Goal: Information Seeking & Learning: Learn about a topic

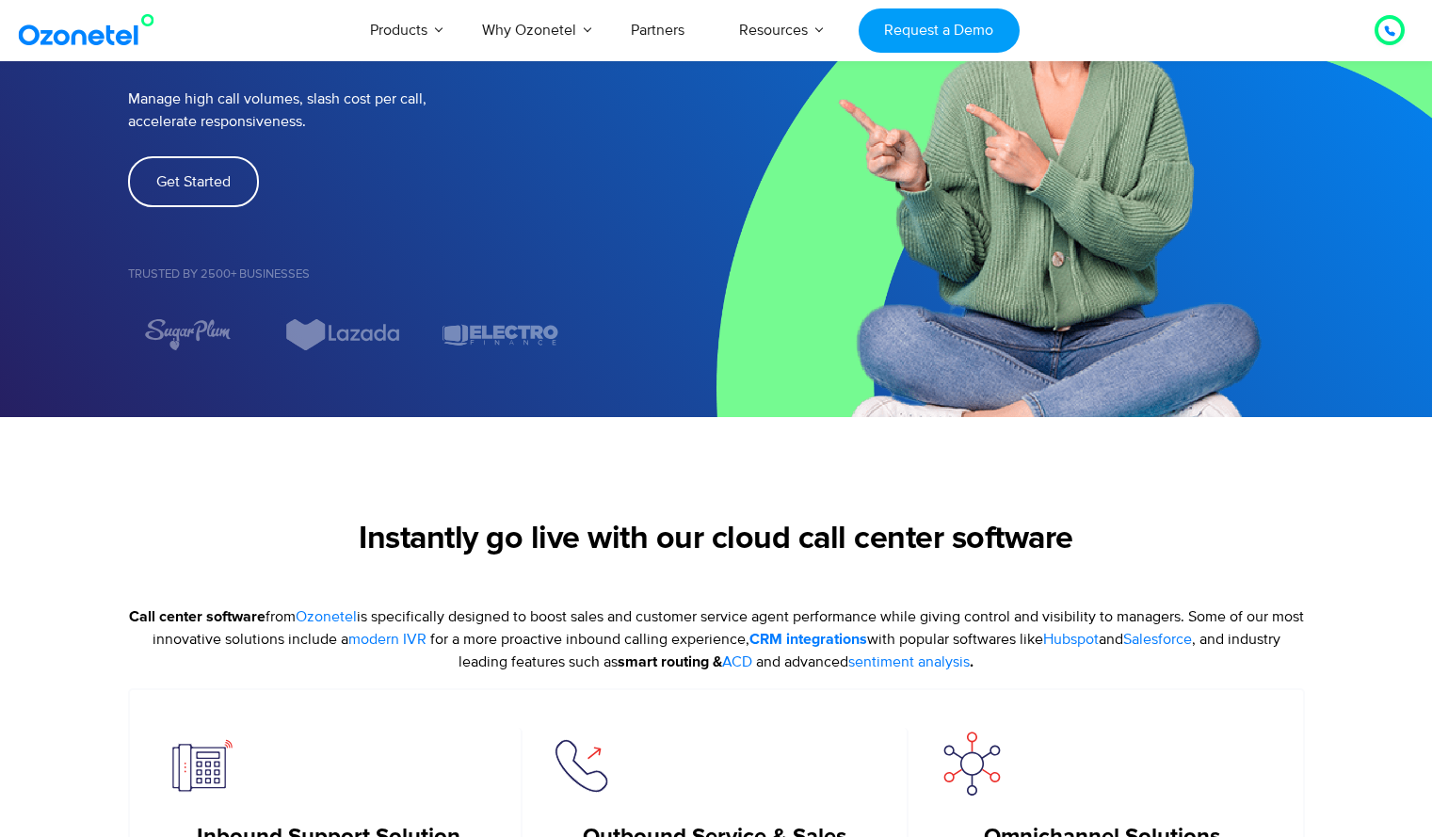
scroll to position [245, 0]
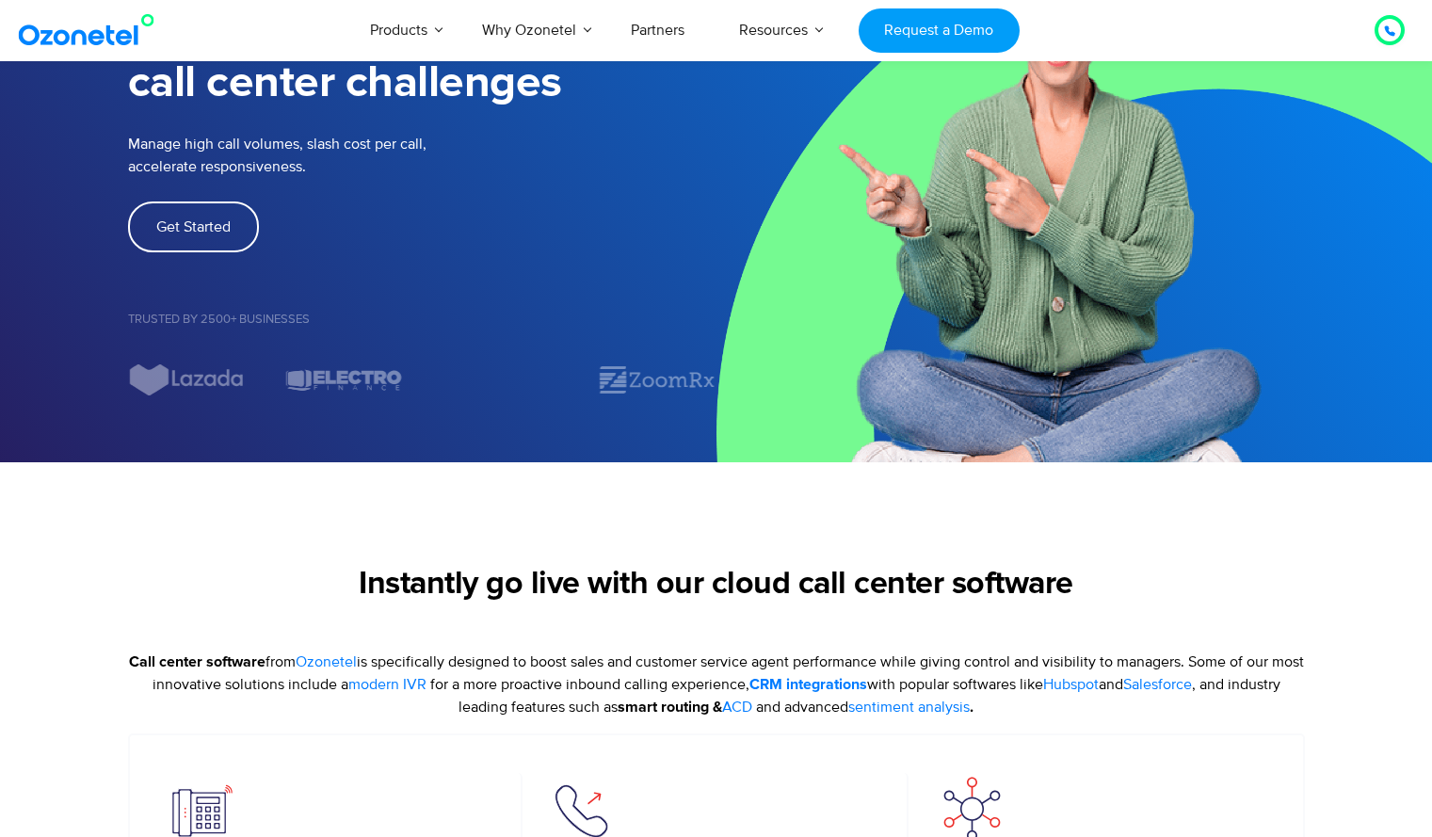
click at [1385, 38] on div at bounding box center [1389, 30] width 11 height 23
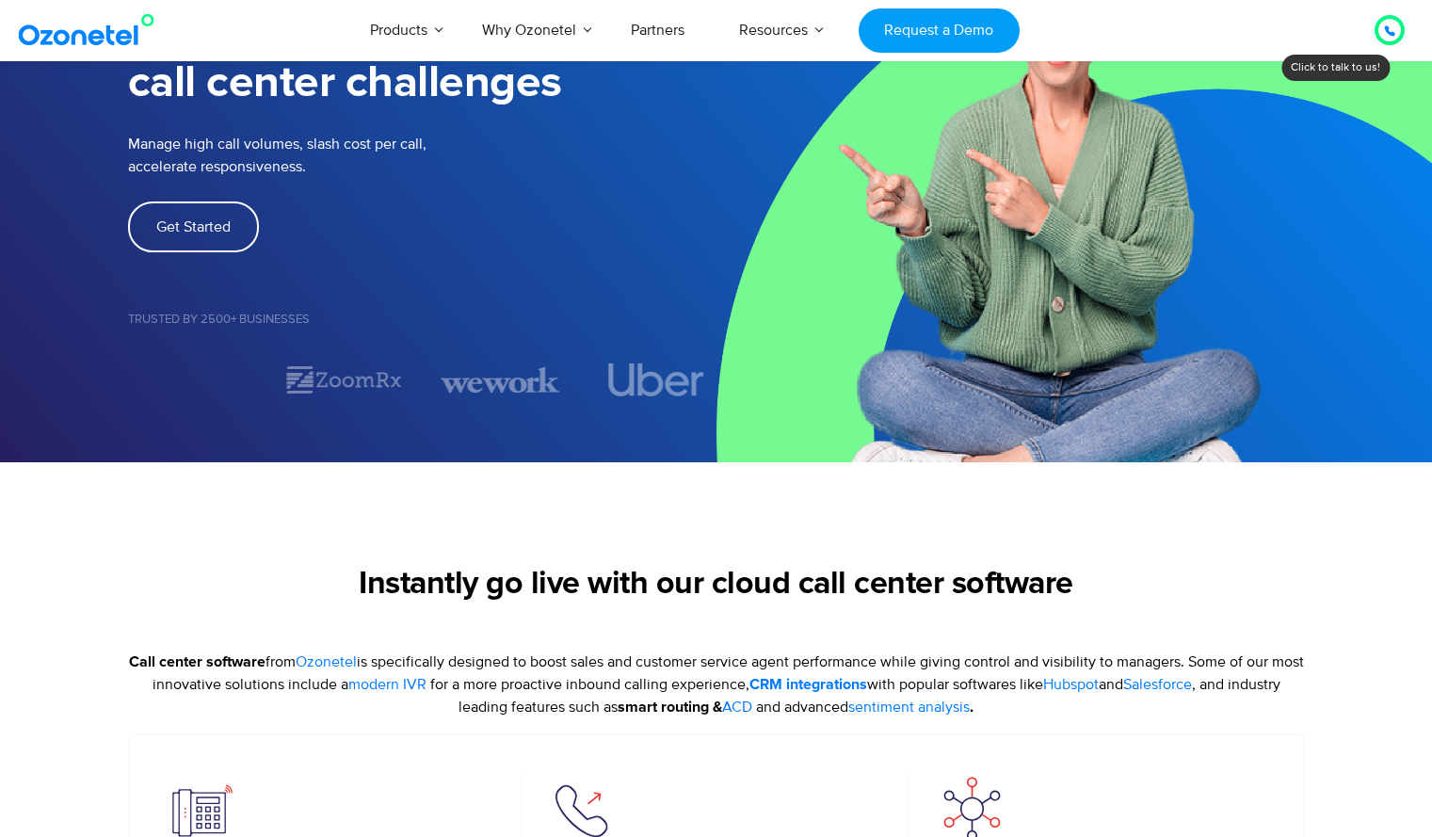
click at [1218, 630] on div "Instantly go live with our cloud call center software" at bounding box center [716, 608] width 1177 height 85
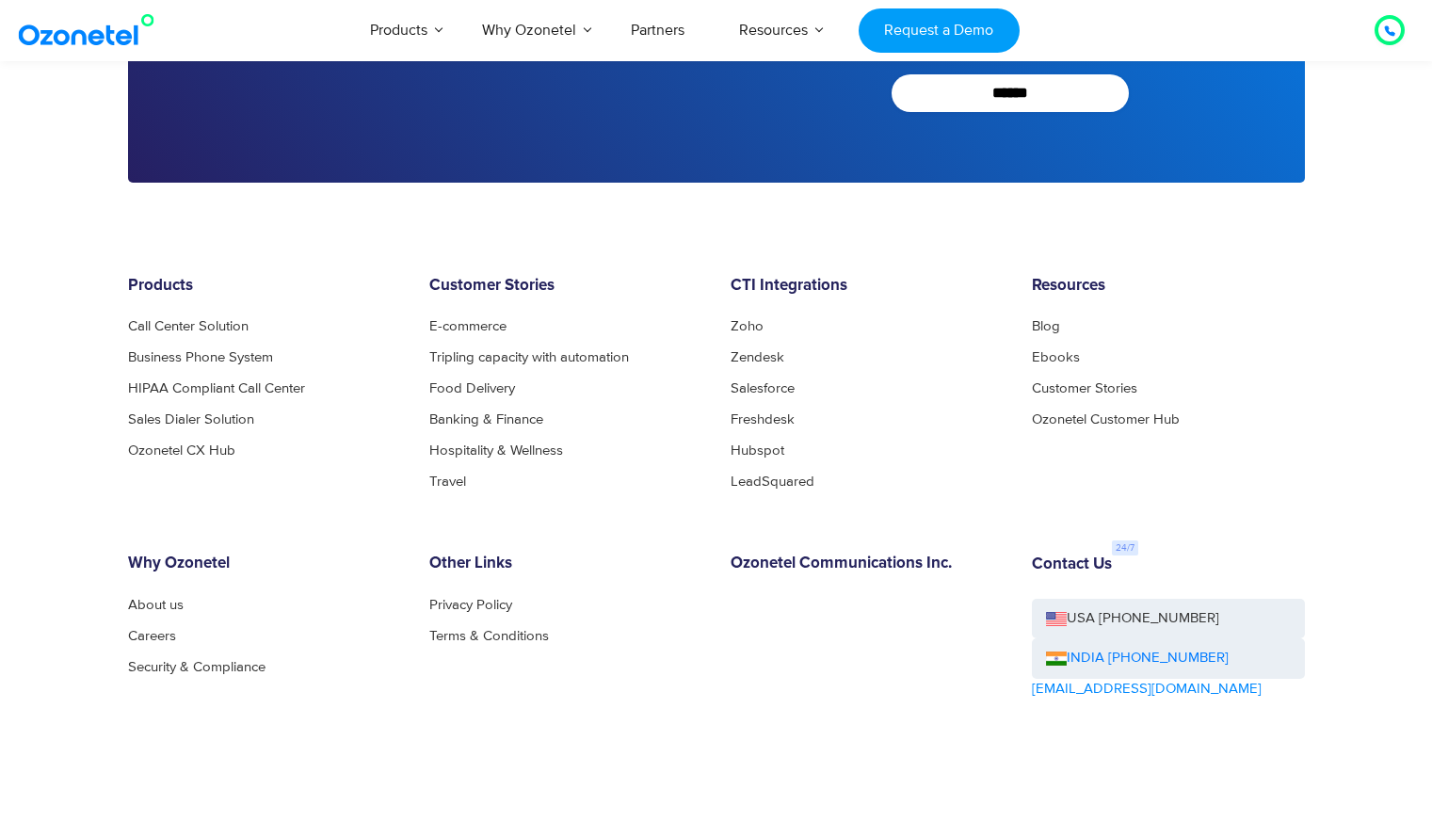
scroll to position [7380, 0]
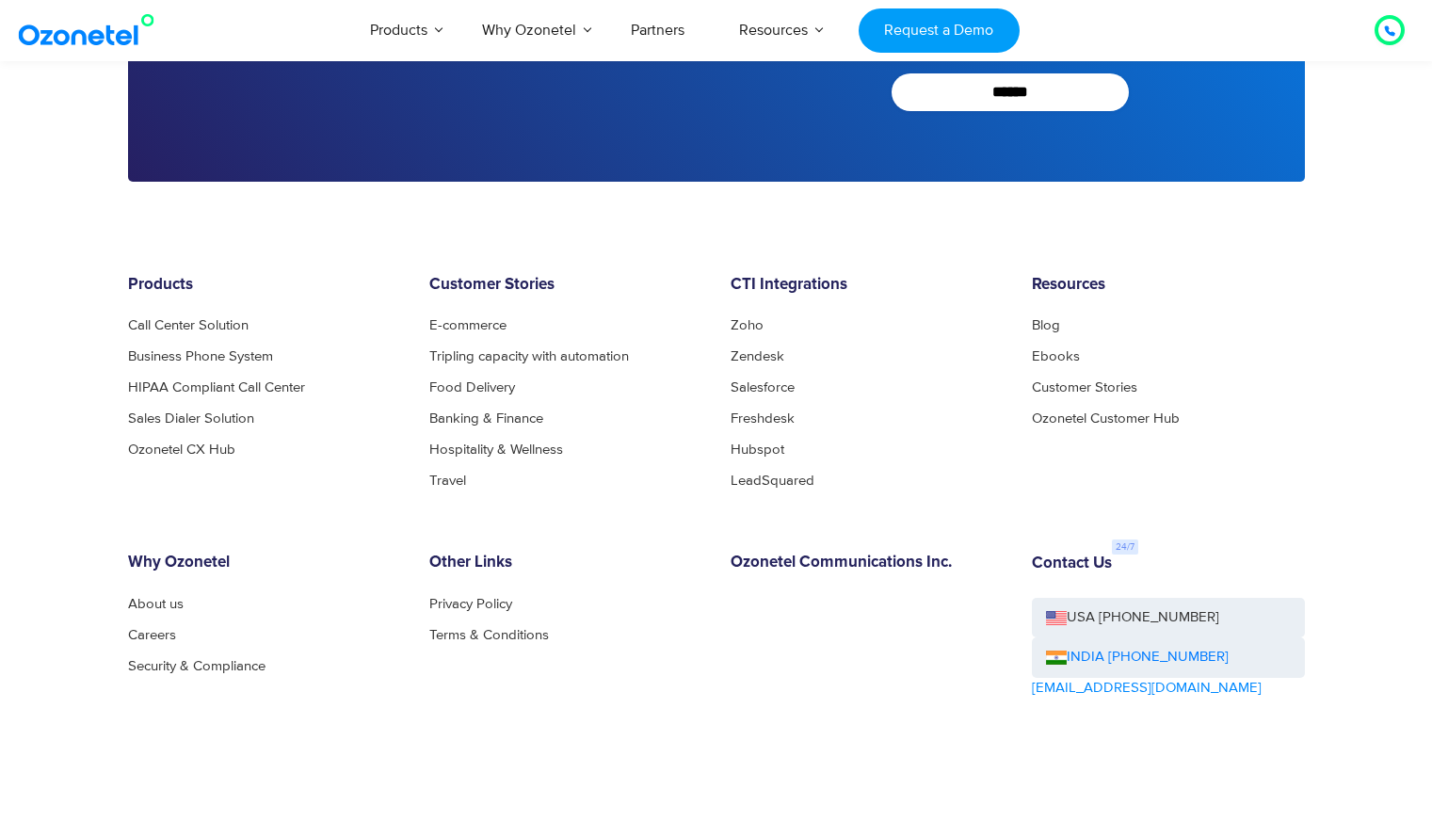
click at [1315, 409] on div "Resources Blog Ebooks Customer Stories Ozonetel Customer Hub" at bounding box center [1168, 382] width 301 height 212
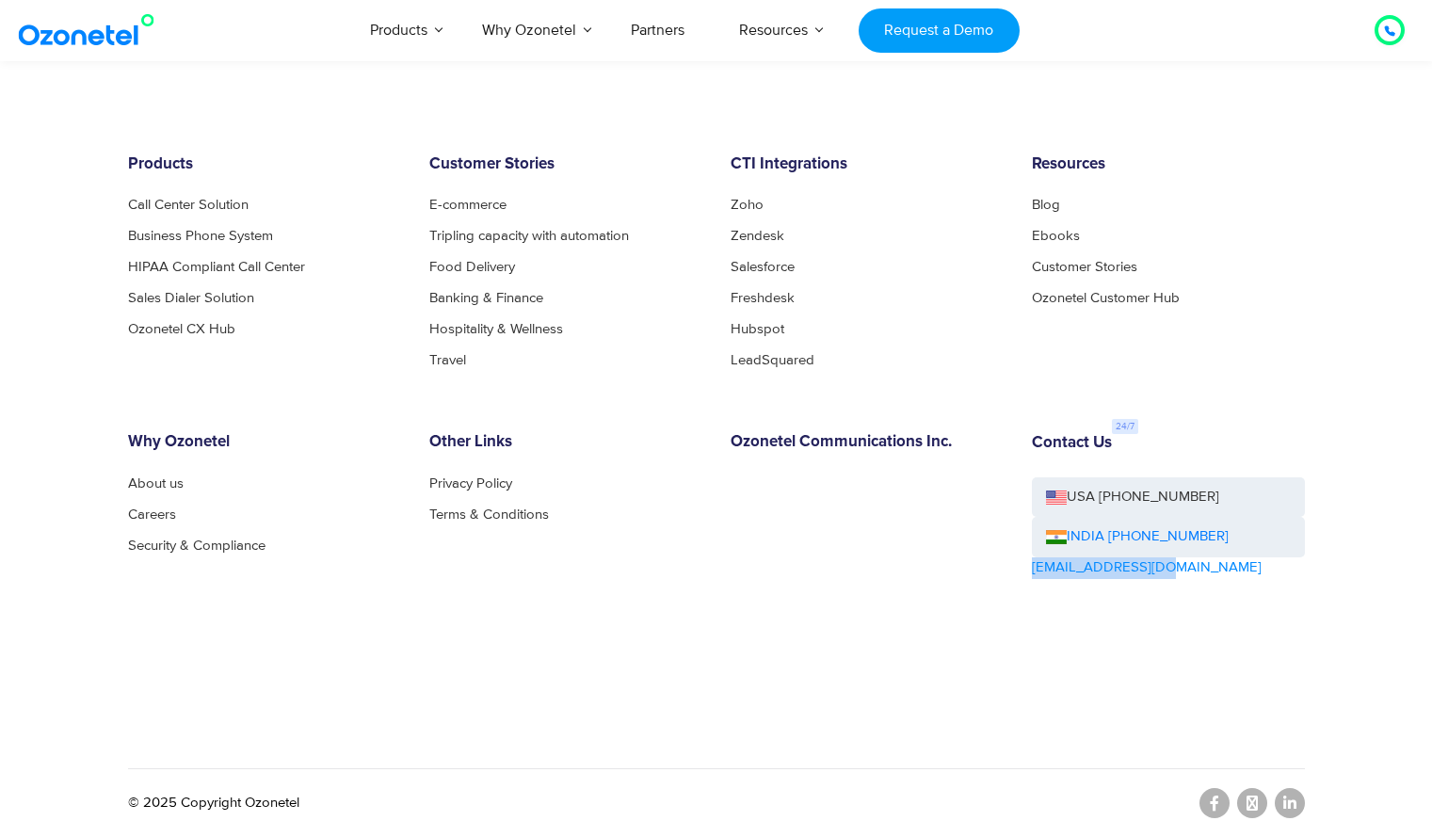
drag, startPoint x: 1161, startPoint y: 567, endPoint x: 1028, endPoint y: 569, distance: 132.7
click at [1028, 569] on div "Contact Us USA [PHONE_NUMBER] INDIA [PHONE_NUMBER] [EMAIL_ADDRESS][DOMAIN_NAME]" at bounding box center [1168, 558] width 301 height 250
copy link "[EMAIL_ADDRESS][DOMAIN_NAME]"
click at [1306, 426] on div "Products Call Center Solution Business Phone System HIPAA Compliant Call Center…" at bounding box center [716, 452] width 1205 height 594
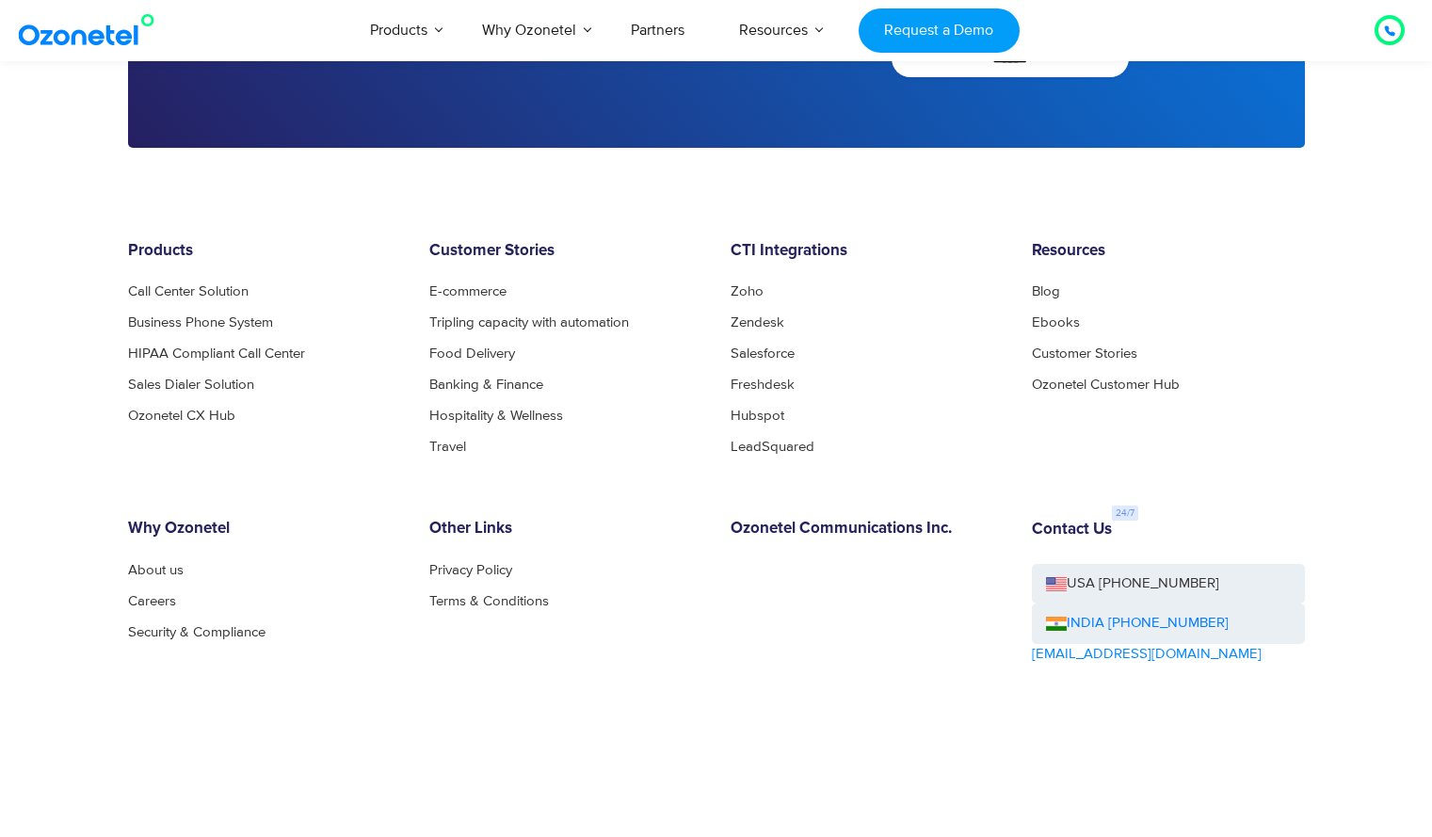
scroll to position [7414, 0]
click at [1348, 266] on footer "Products Call Center Solution Business Phone System HIPAA Compliant Call Center…" at bounding box center [716, 535] width 1432 height 776
click at [1427, 254] on footer "Products Call Center Solution Business Phone System HIPAA Compliant Call Center…" at bounding box center [716, 535] width 1432 height 776
click at [1357, 292] on footer "Products Call Center Solution Business Phone System HIPAA Compliant Call Center…" at bounding box center [716, 535] width 1432 height 776
click at [1364, 330] on footer "Products Call Center Solution Business Phone System HIPAA Compliant Call Center…" at bounding box center [716, 535] width 1432 height 776
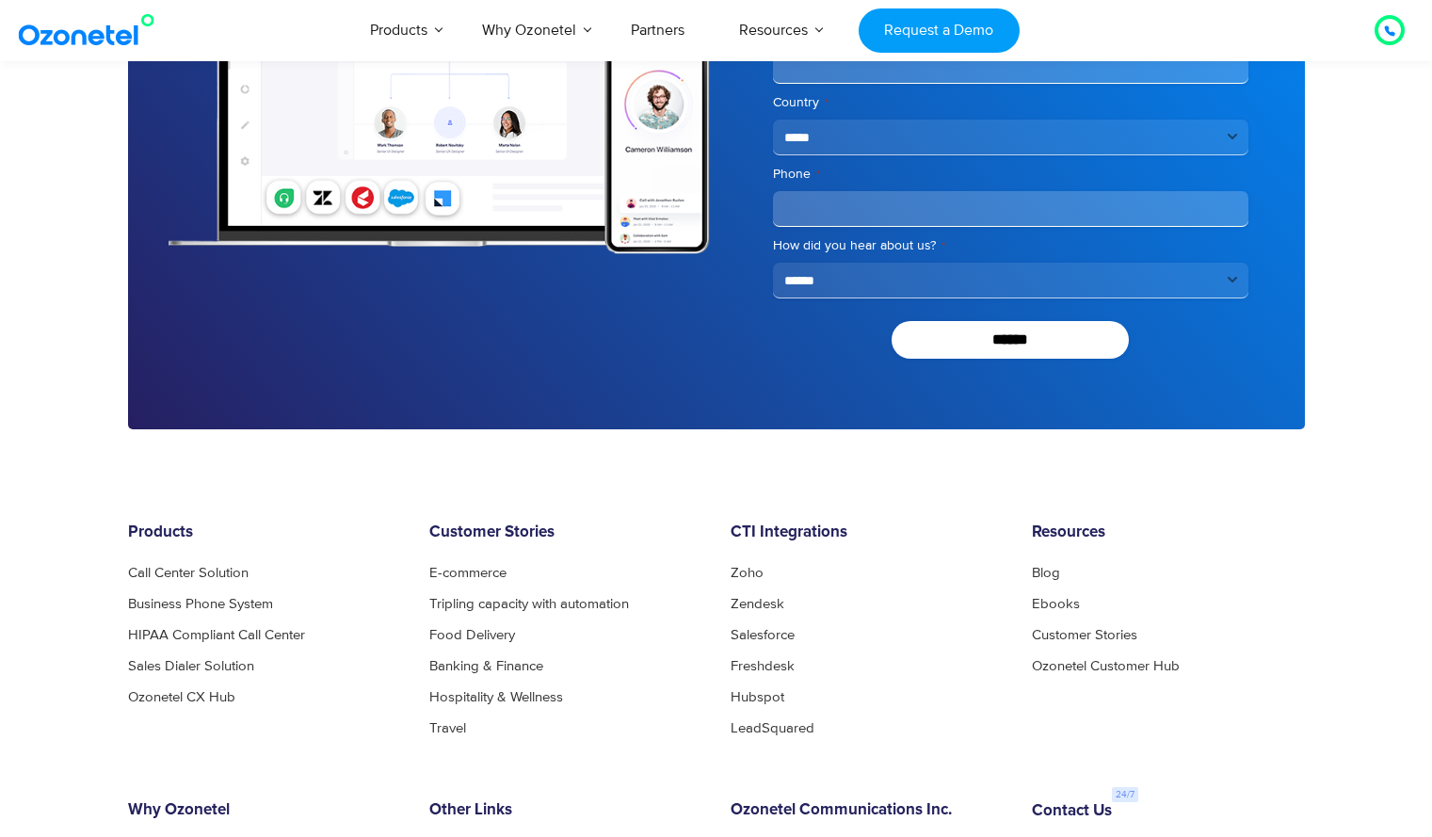
scroll to position [7500, 0]
